Goal: Information Seeking & Learning: Understand process/instructions

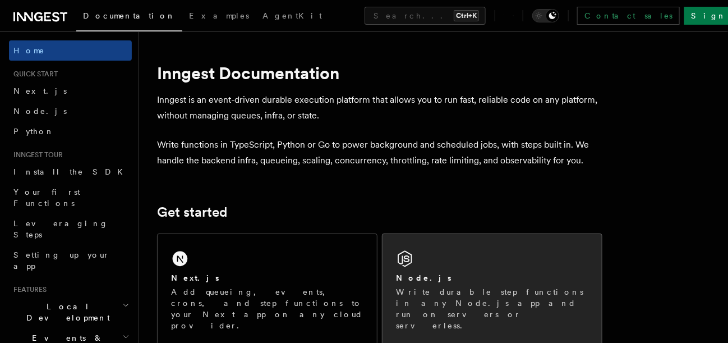
click at [440, 247] on div "Node.js Write durable step functions in any Node.js app and run on servers or s…" at bounding box center [492, 289] width 219 height 111
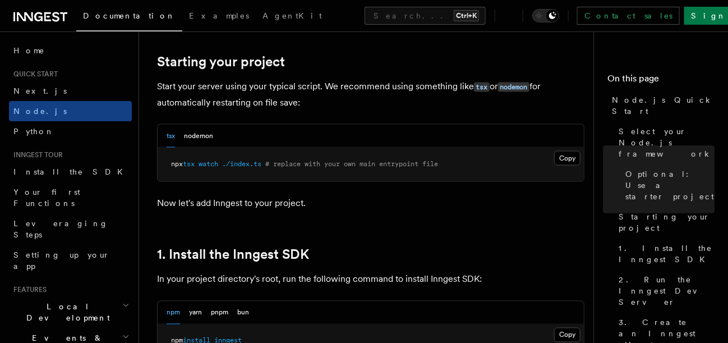
scroll to position [561, 0]
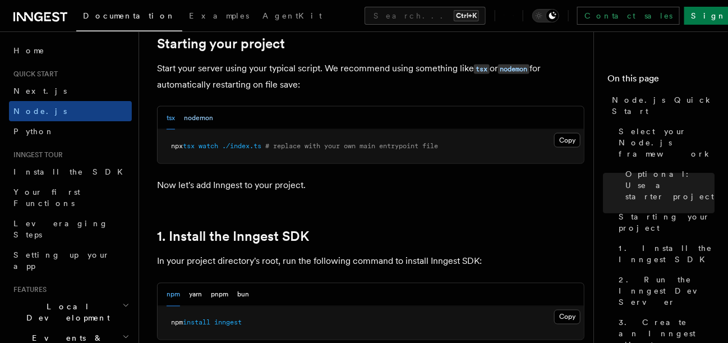
click at [206, 114] on button "nodemon" at bounding box center [198, 118] width 29 height 23
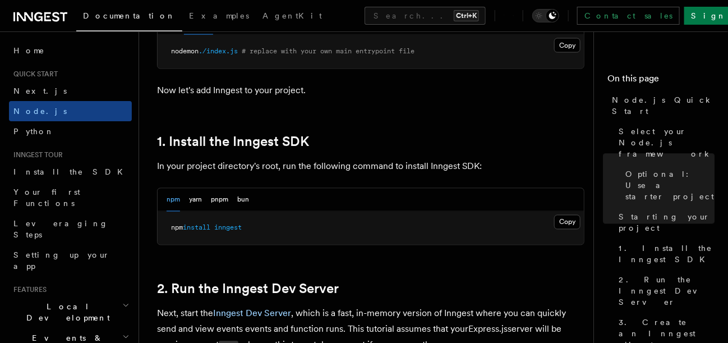
scroll to position [673, 0]
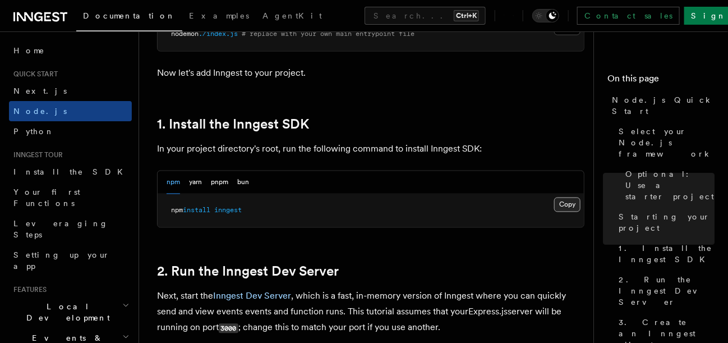
click at [567, 206] on button "Copy Copied" at bounding box center [567, 204] width 26 height 15
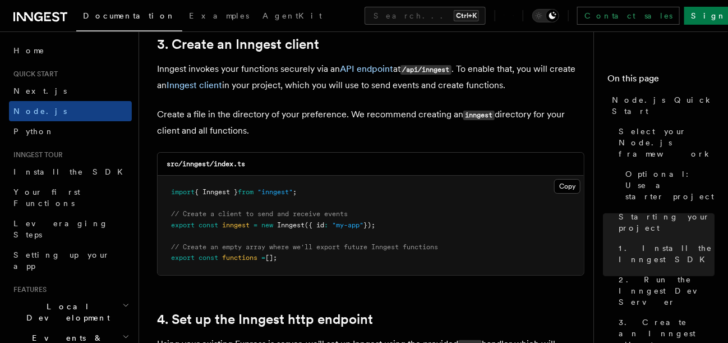
scroll to position [1458, 0]
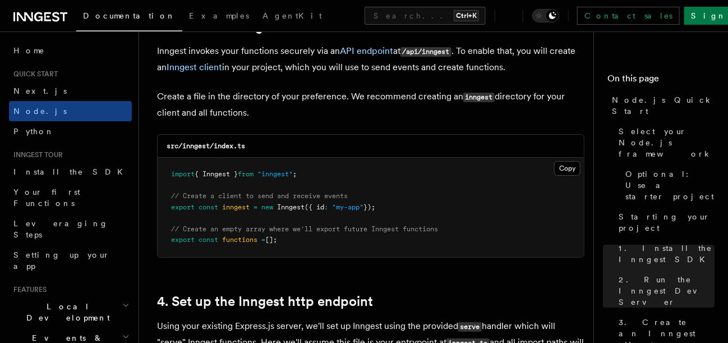
drag, startPoint x: 168, startPoint y: 162, endPoint x: 321, endPoint y: 245, distance: 174.4
click at [321, 245] on pre "import { Inngest } from "inngest" ; // Create a client to send and receive even…" at bounding box center [371, 207] width 426 height 99
click at [318, 241] on pre "import { Inngest } from "inngest" ; // Create a client to send and receive even…" at bounding box center [371, 207] width 426 height 99
drag, startPoint x: 165, startPoint y: 237, endPoint x: 292, endPoint y: 241, distance: 127.4
click at [292, 241] on pre "import { Inngest } from "inngest" ; // Create a client to send and receive even…" at bounding box center [371, 207] width 426 height 99
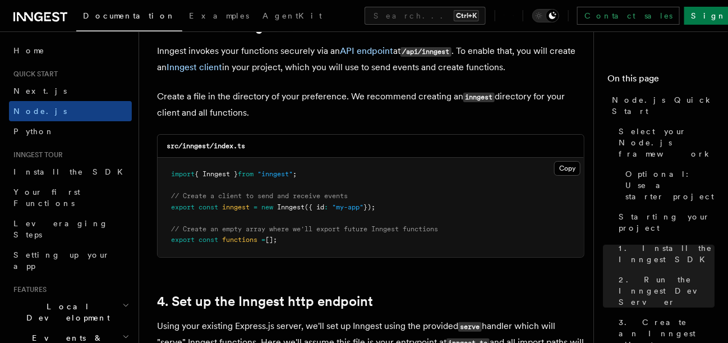
click at [296, 235] on pre "import { Inngest } from "inngest" ; // Create a client to send and receive even…" at bounding box center [371, 207] width 426 height 99
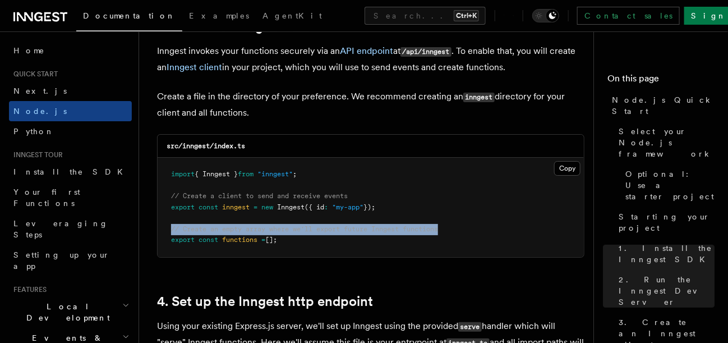
drag, startPoint x: 166, startPoint y: 231, endPoint x: 484, endPoint y: 231, distance: 317.5
click at [484, 231] on pre "import { Inngest } from "inngest" ; // Create a client to send and receive even…" at bounding box center [371, 207] width 426 height 99
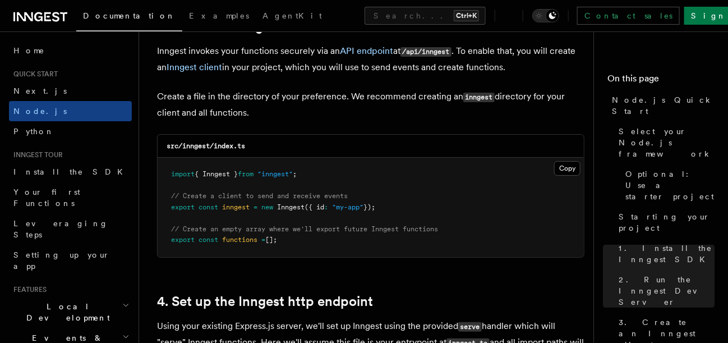
click at [435, 249] on pre "import { Inngest } from "inngest" ; // Create a client to send and receive even…" at bounding box center [371, 207] width 426 height 99
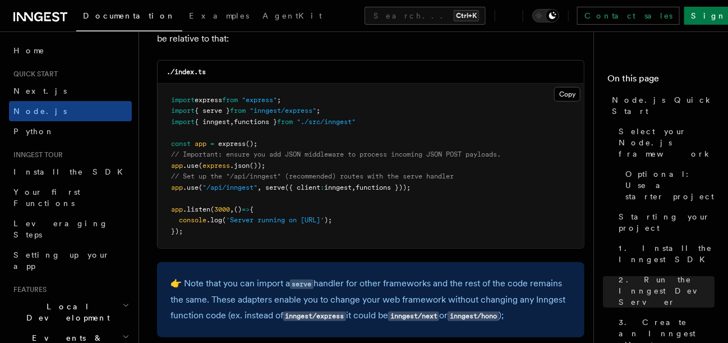
scroll to position [1795, 0]
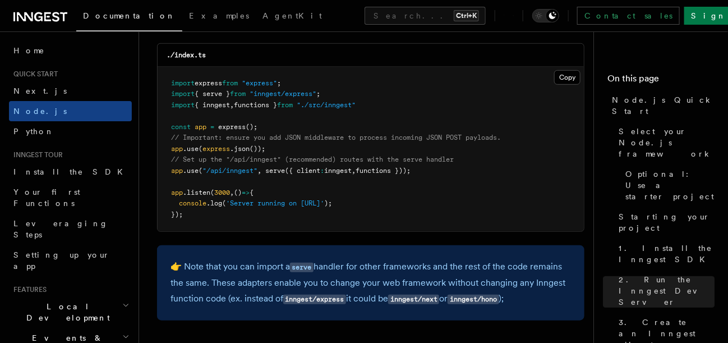
drag, startPoint x: 162, startPoint y: 172, endPoint x: 441, endPoint y: 172, distance: 279.4
click at [441, 172] on pre "import express from "express" ; import { serve } from "inngest/express" ; impor…" at bounding box center [371, 149] width 426 height 165
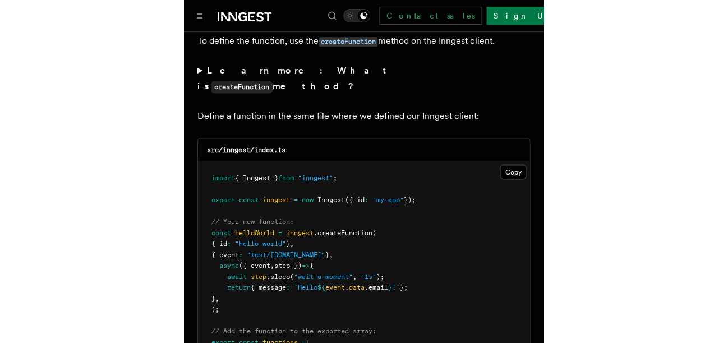
scroll to position [2275, 0]
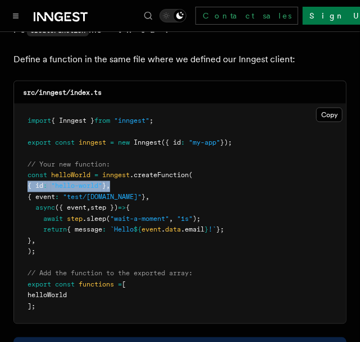
drag, startPoint x: 27, startPoint y: 163, endPoint x: 153, endPoint y: 169, distance: 125.8
click at [153, 169] on pre "import { Inngest } from "inngest" ; export const inngest = new Inngest ({ id : …" at bounding box center [180, 213] width 332 height 219
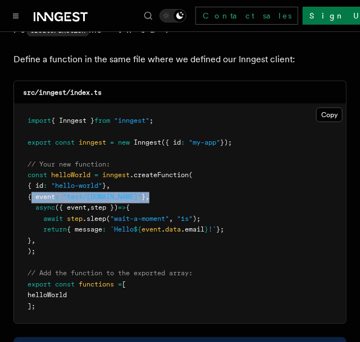
drag, startPoint x: 181, startPoint y: 174, endPoint x: 31, endPoint y: 176, distance: 149.8
click at [31, 176] on pre "import { Inngest } from "inngest" ; export const inngest = new Inngest ({ id : …" at bounding box center [180, 213] width 332 height 219
click at [31, 194] on span "{ event" at bounding box center [40, 198] width 27 height 8
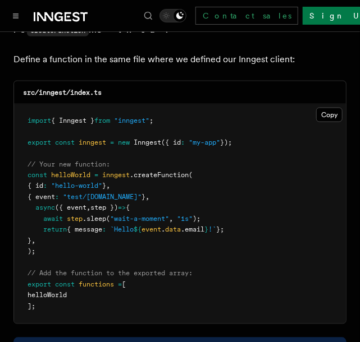
click at [191, 180] on pre "import { Inngest } from "inngest" ; export const inngest = new Inngest ({ id : …" at bounding box center [180, 213] width 332 height 219
drag, startPoint x: 69, startPoint y: 186, endPoint x: 122, endPoint y: 186, distance: 52.7
click at [122, 204] on span "async ({ event , step }) => {" at bounding box center [78, 208] width 102 height 8
click at [118, 204] on span "step })" at bounding box center [103, 208] width 27 height 8
click at [88, 221] on pre "import { Inngest } from "inngest" ; export const inngest = new Inngest ({ id : …" at bounding box center [180, 213] width 332 height 219
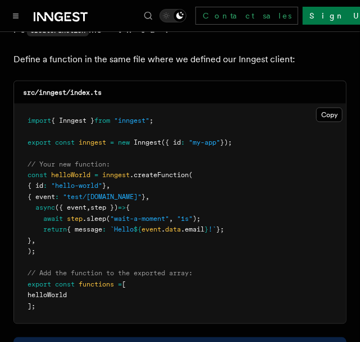
click at [88, 221] on pre "import { Inngest } from "inngest" ; export const inngest = new Inngest ({ id : …" at bounding box center [180, 213] width 332 height 219
click at [71, 203] on pre "import { Inngest } from "inngest" ; export const inngest = new Inngest ({ id : …" at bounding box center [180, 213] width 332 height 219
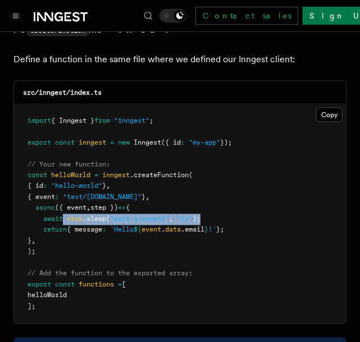
drag, startPoint x: 63, startPoint y: 199, endPoint x: 250, endPoint y: 201, distance: 186.3
click at [250, 201] on pre "import { Inngest } from "inngest" ; export const inngest = new Inngest ({ id : …" at bounding box center [180, 213] width 332 height 219
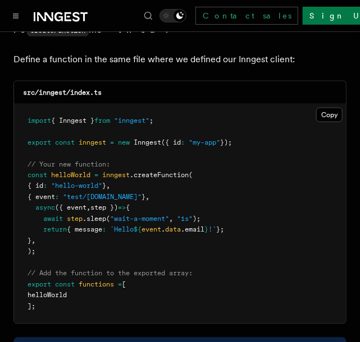
click at [80, 202] on pre "import { Inngest } from "inngest" ; export const inngest = new Inngest ({ id : …" at bounding box center [180, 213] width 332 height 219
drag, startPoint x: 65, startPoint y: 216, endPoint x: 199, endPoint y: 213, distance: 133.5
click at [199, 213] on pre "import { Inngest } from "inngest" ; export const inngest = new Inngest ({ id : …" at bounding box center [180, 213] width 332 height 219
click at [168, 224] on pre "import { Inngest } from "inngest" ; export const inngest = new Inngest ({ id : …" at bounding box center [180, 213] width 332 height 219
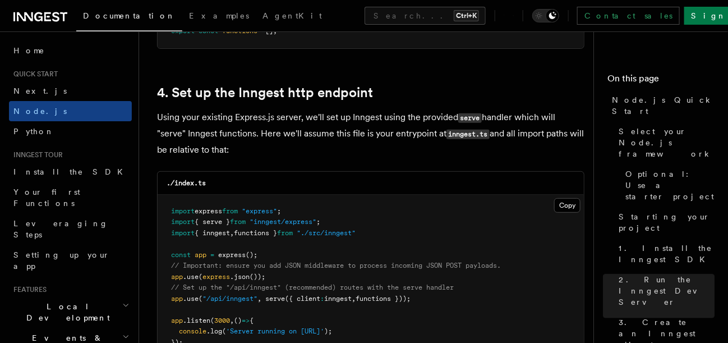
scroll to position [1663, 0]
